Goal: Check status

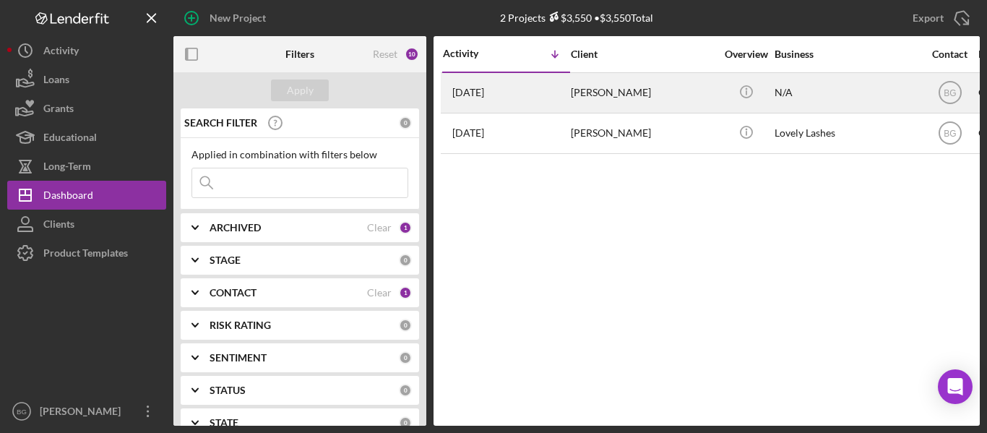
click at [551, 90] on div "[DATE] [PERSON_NAME]" at bounding box center [506, 93] width 126 height 38
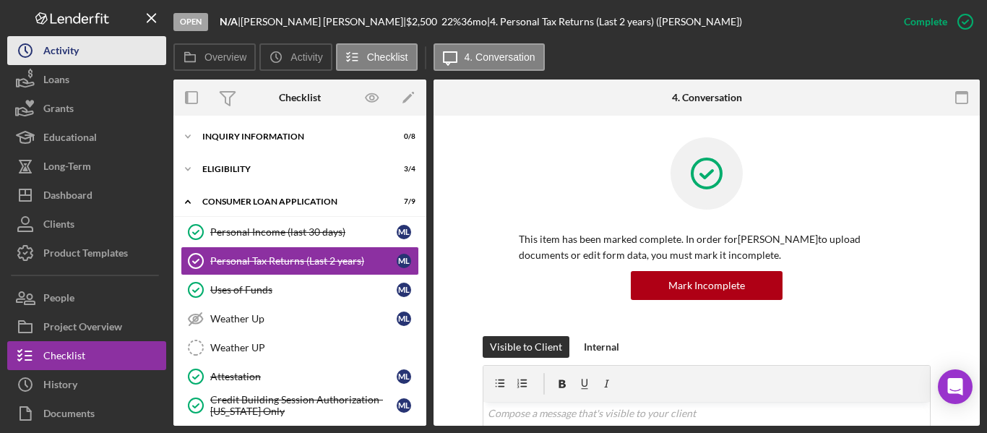
click at [66, 48] on div "Activity" at bounding box center [60, 52] width 35 height 33
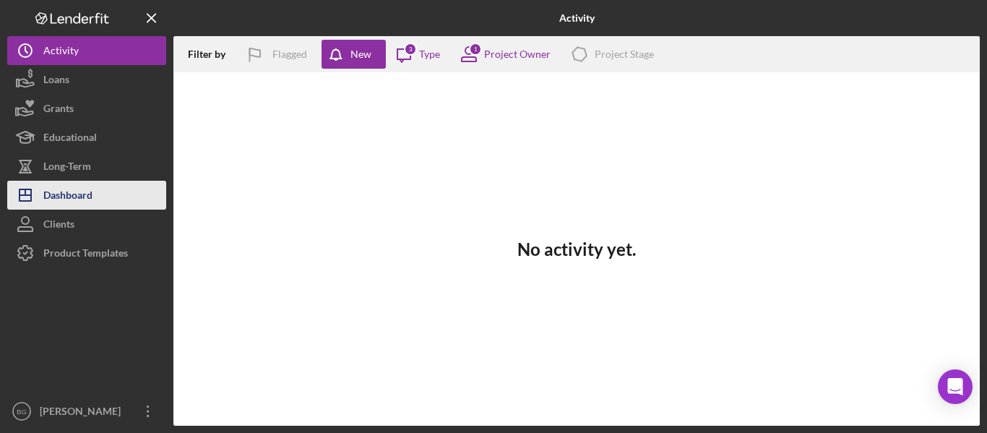
click at [70, 197] on div "Dashboard" at bounding box center [67, 197] width 49 height 33
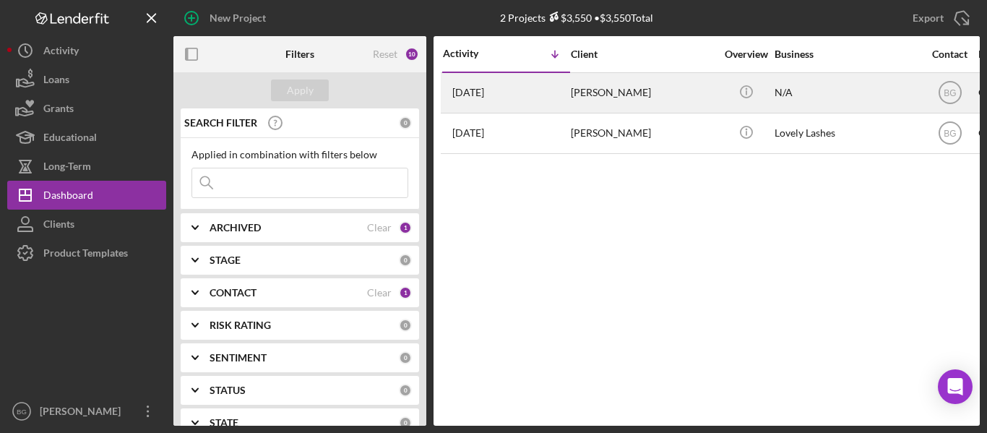
click at [545, 99] on div "[DATE] [PERSON_NAME]" at bounding box center [506, 93] width 126 height 38
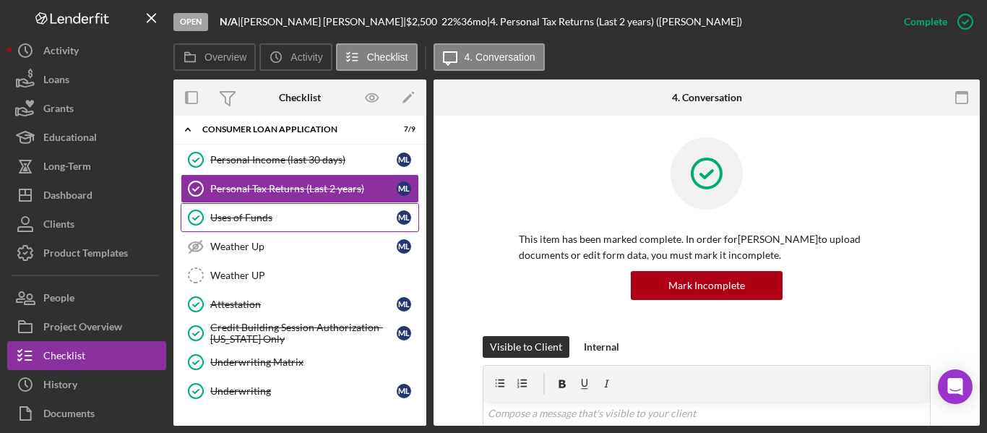
scroll to position [145, 0]
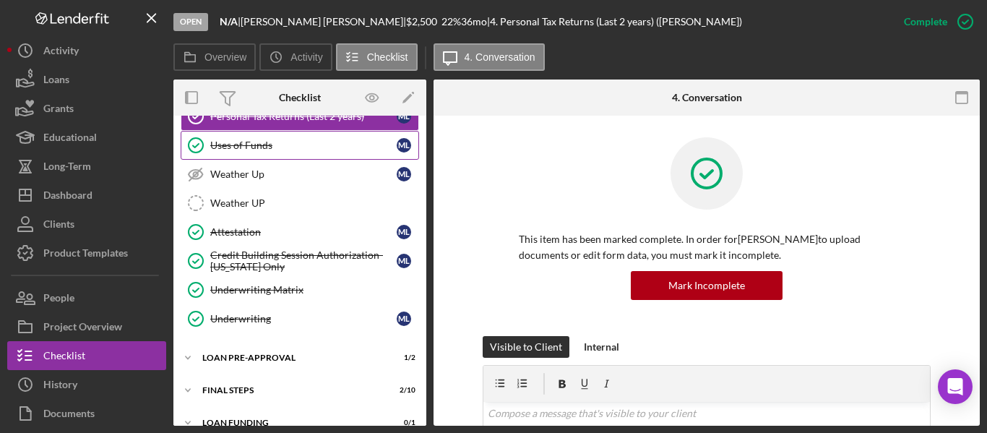
click at [279, 151] on div "Uses of Funds" at bounding box center [303, 145] width 186 height 12
